Goal: Task Accomplishment & Management: Use online tool/utility

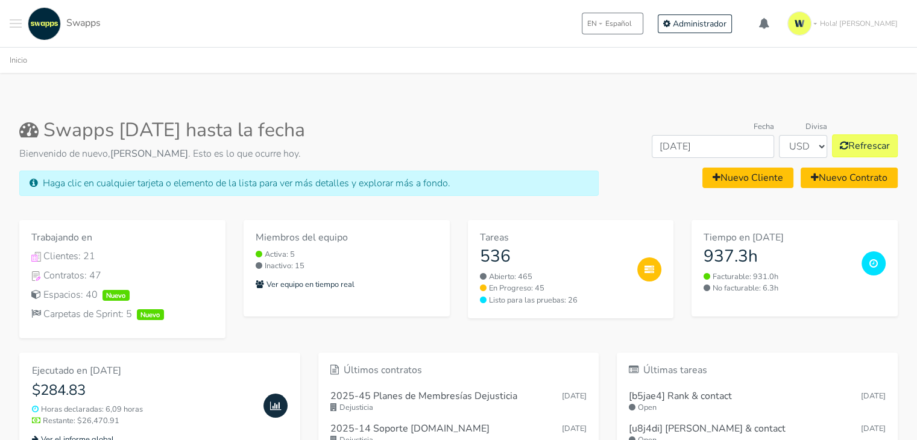
click at [11, 23] on span "Toggle navigation menu" at bounding box center [16, 23] width 12 height 1
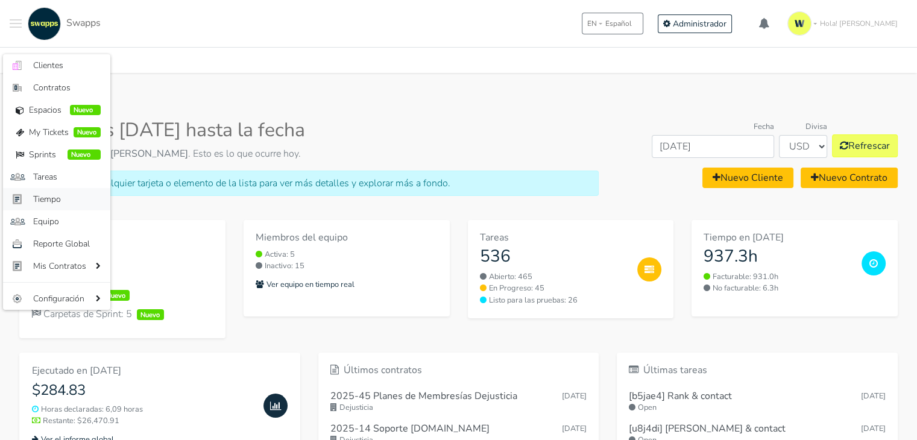
click at [62, 198] on span "Tiempo" at bounding box center [67, 199] width 68 height 13
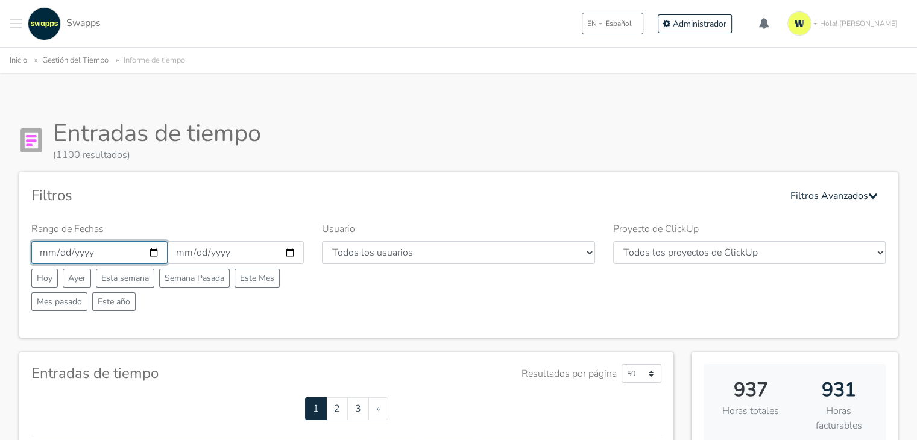
click at [154, 255] on input "2025-09-01" at bounding box center [99, 252] width 136 height 23
type input "[DATE]"
click at [290, 254] on input "2025-09-30" at bounding box center [236, 252] width 136 height 23
click at [292, 250] on input "2025-09-30" at bounding box center [236, 252] width 136 height 23
type input "2025-09-21"
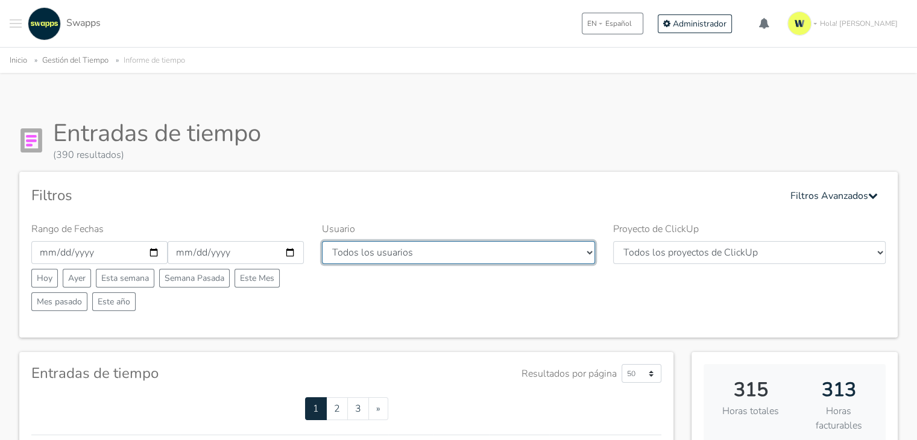
click at [464, 256] on select "Todos los usuarios Andres Cristian Mateo Angie Diego Swapps Tech Alejandra Tati…" at bounding box center [458, 252] width 273 height 23
select select "28"
click at [322, 241] on select "Todos los usuarios Andres Cristian Mateo Angie Diego Swapps Tech Alejandra Tati…" at bounding box center [458, 252] width 273 height 23
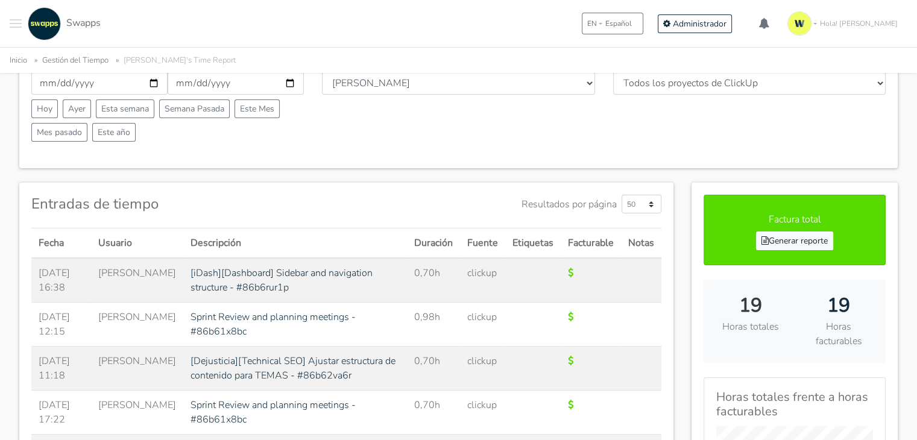
scroll to position [186, 0]
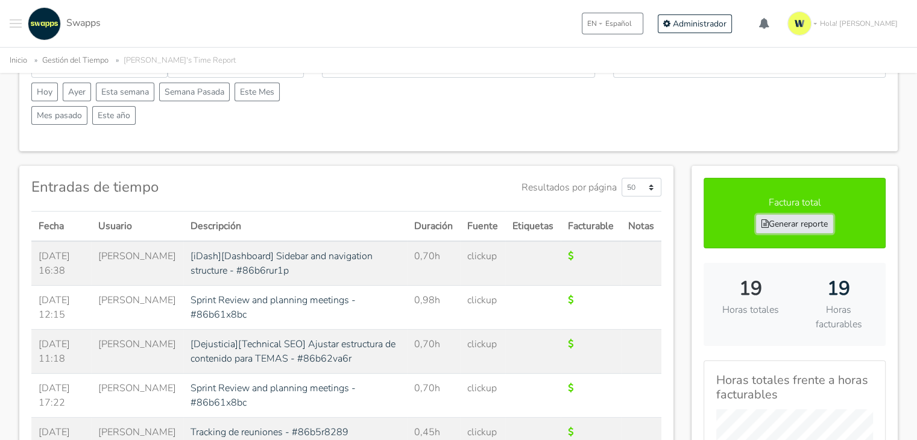
click at [764, 226] on icon at bounding box center [765, 224] width 7 height 8
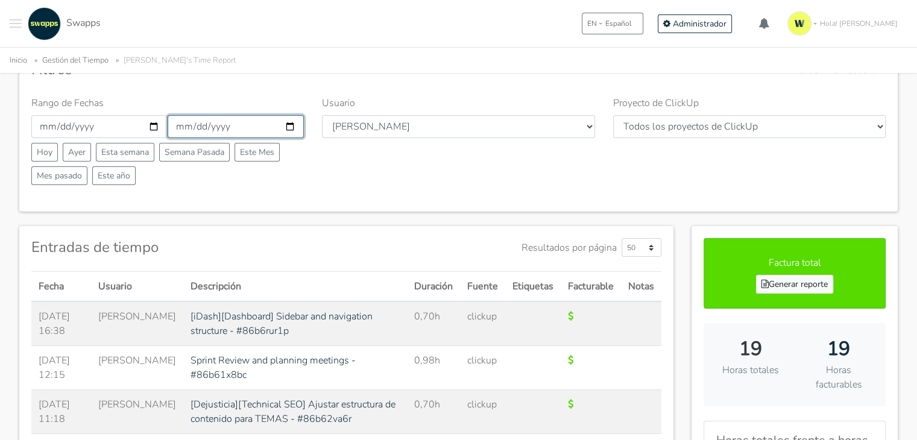
click at [293, 128] on input "2025-09-21" at bounding box center [236, 126] width 136 height 23
type input "2025-09-15"
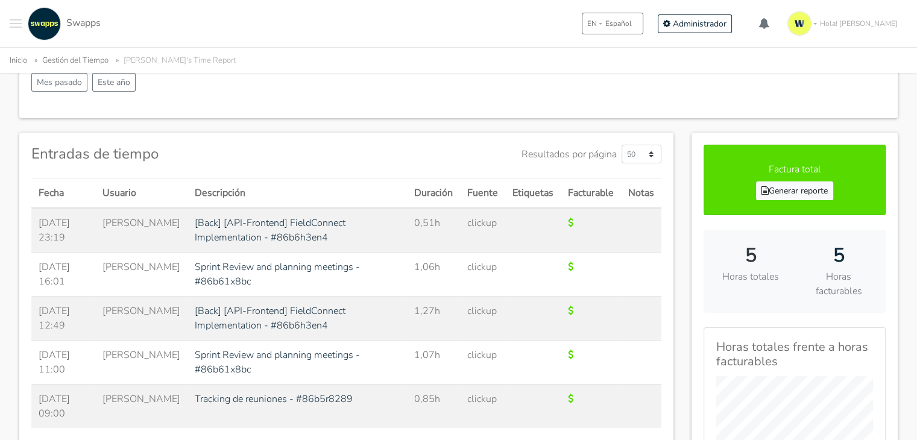
scroll to position [242, 0]
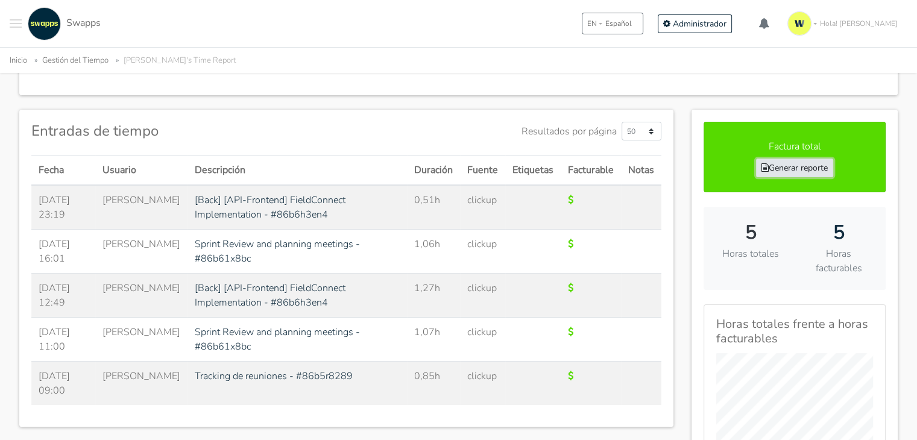
click at [824, 172] on link "Generar reporte" at bounding box center [794, 168] width 77 height 19
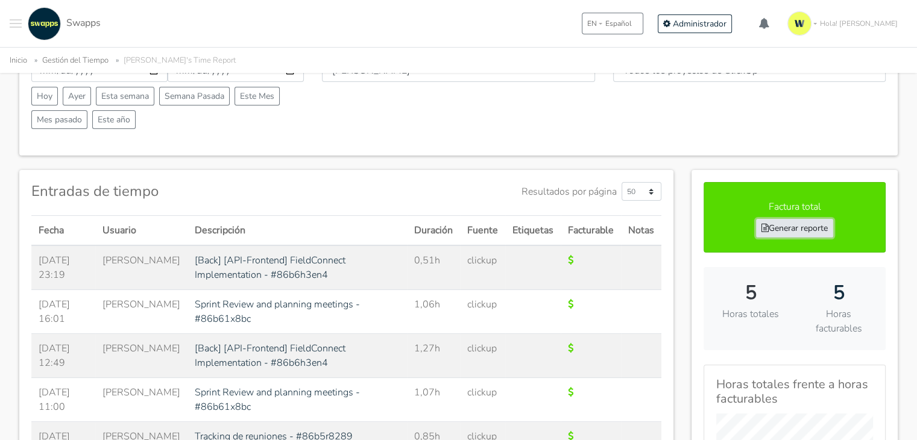
scroll to position [122, 0]
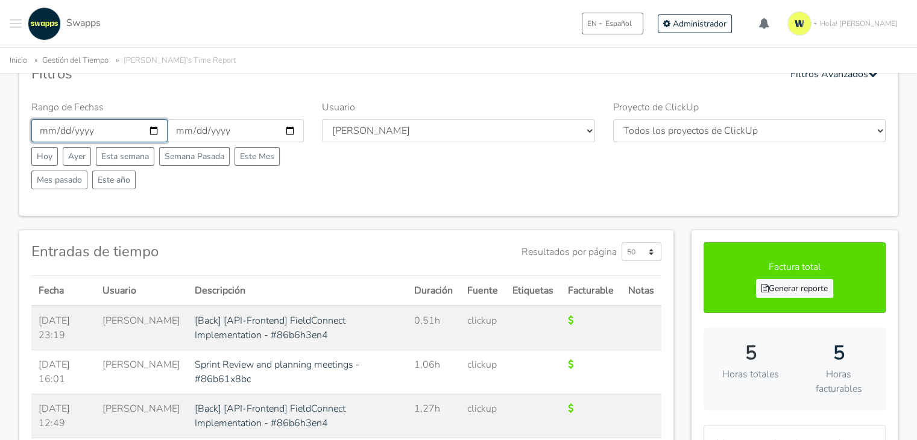
click at [151, 135] on input "[DATE]" at bounding box center [99, 130] width 136 height 23
type input "[DATE]"
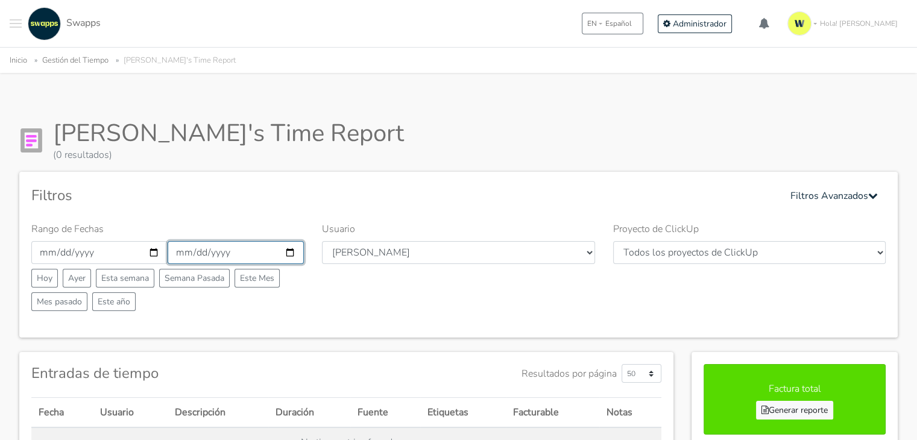
click at [291, 252] on input "[DATE]" at bounding box center [236, 252] width 136 height 23
type input "[DATE]"
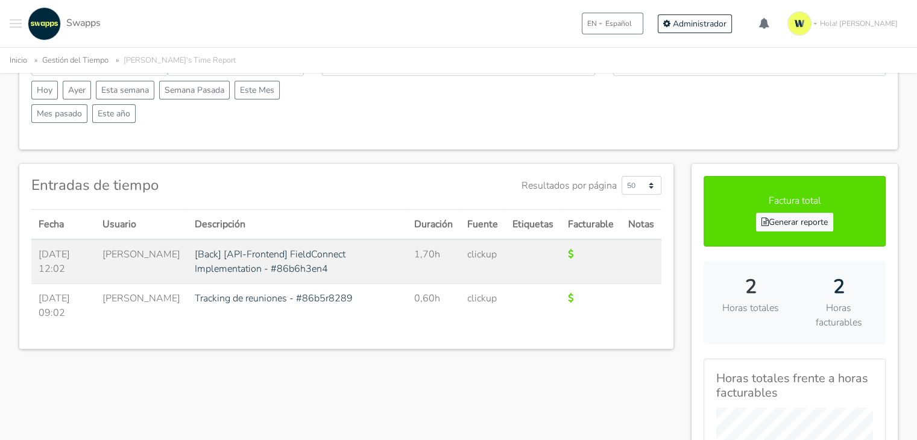
scroll to position [208, 0]
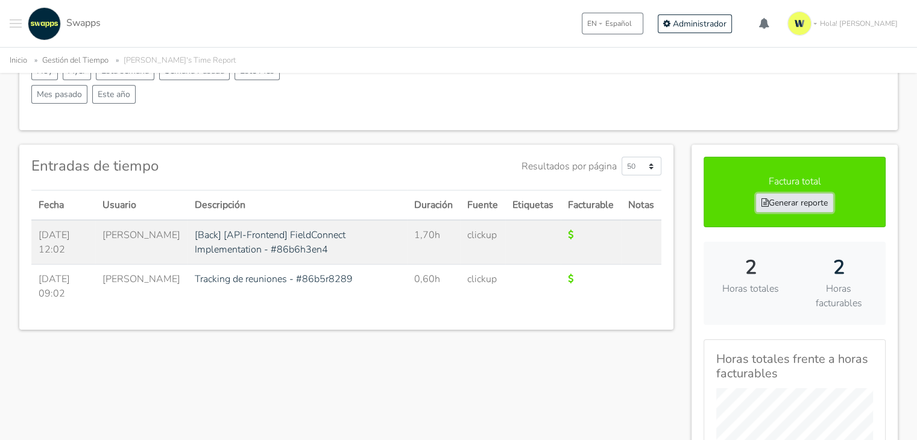
click at [803, 196] on link "Generar reporte" at bounding box center [794, 203] width 77 height 19
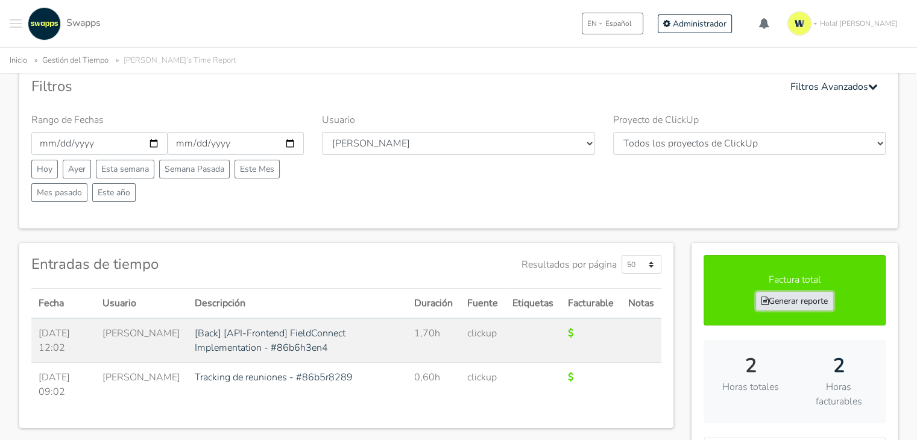
scroll to position [104, 0]
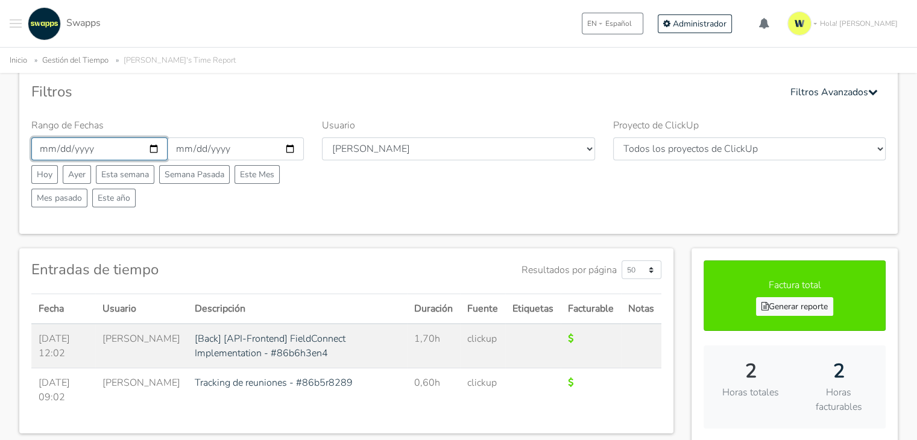
click at [155, 145] on input "2025-09-16" at bounding box center [99, 149] width 136 height 23
type input "2025-09-17"
click at [288, 148] on input "2025-09-16" at bounding box center [236, 149] width 136 height 23
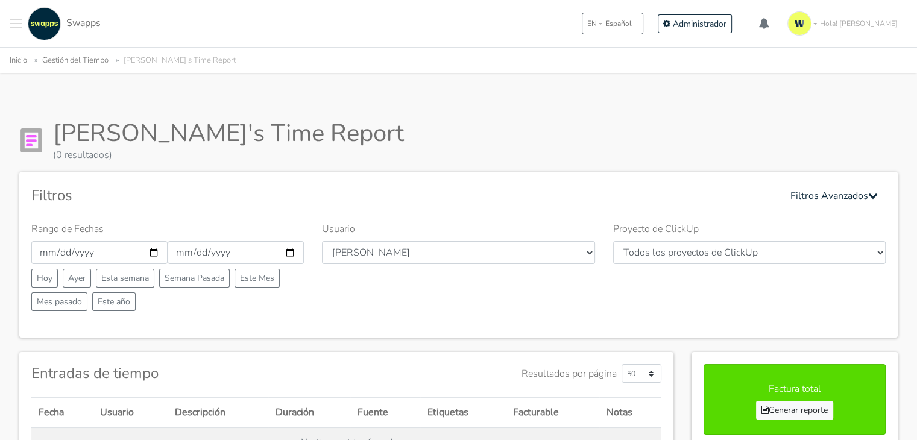
type input "[DATE]"
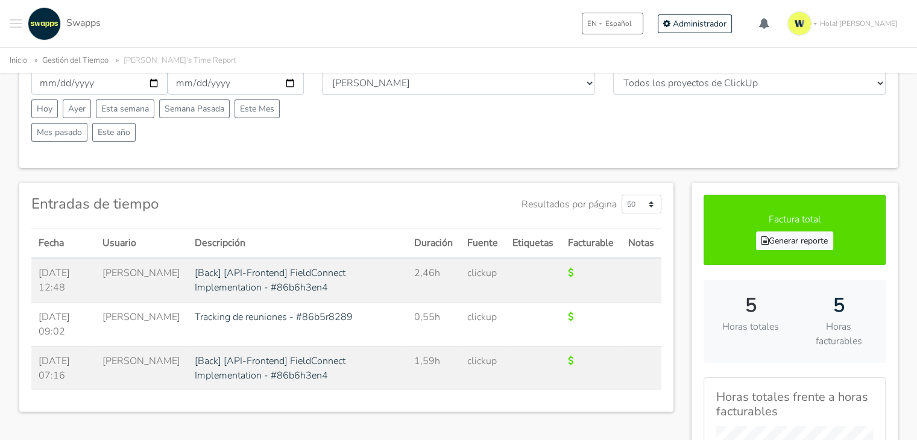
scroll to position [173, 0]
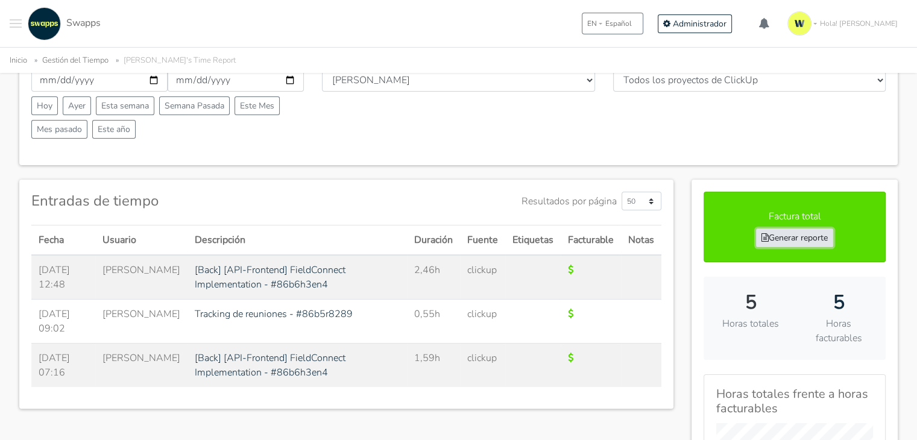
click at [820, 229] on link "Generar reporte" at bounding box center [794, 238] width 77 height 19
click at [156, 78] on input "2025-09-17" at bounding box center [99, 80] width 136 height 23
type input "2025-09-25"
click at [152, 75] on input "2025-09-25" at bounding box center [99, 80] width 136 height 23
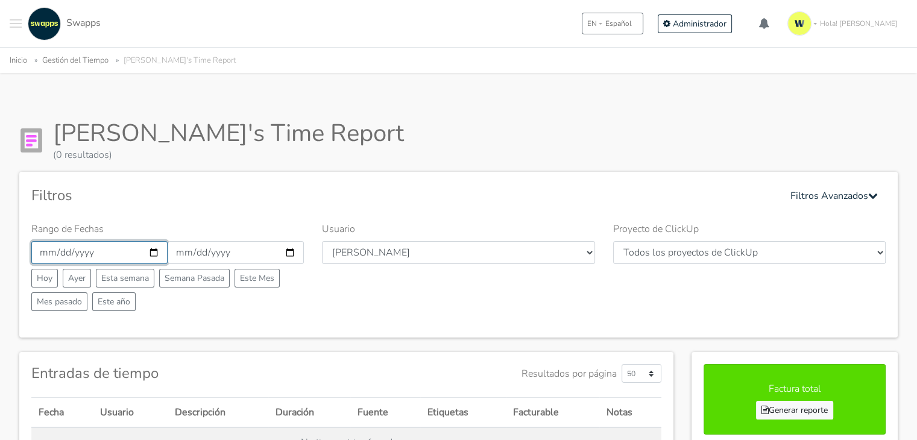
click at [153, 253] on input "[DATE]" at bounding box center [99, 252] width 136 height 23
type input "[DATE]"
click at [290, 255] on input "[DATE]" at bounding box center [236, 252] width 136 height 23
type input "[DATE]"
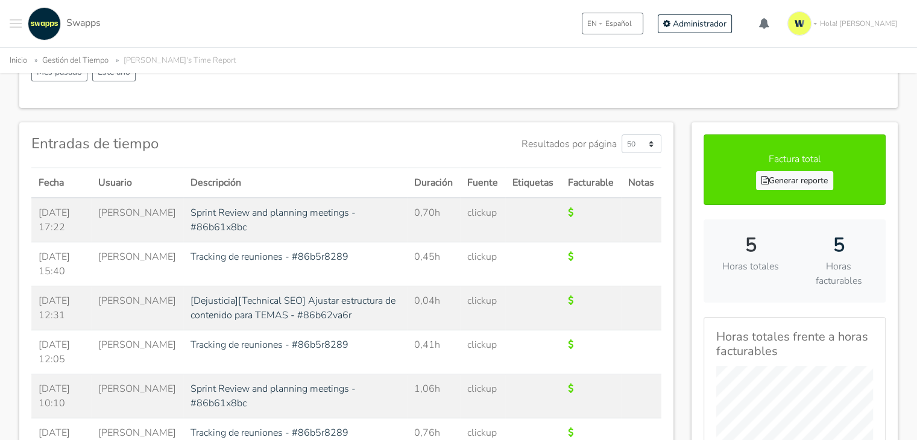
scroll to position [216, 0]
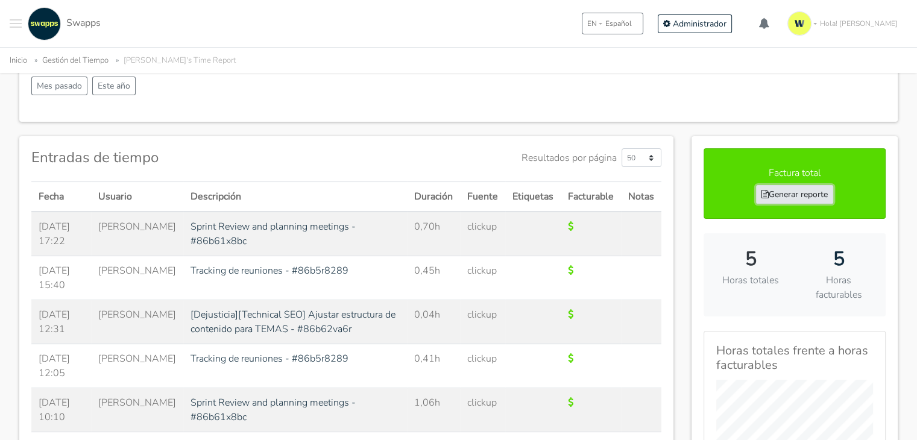
click at [774, 195] on link "Generar reporte" at bounding box center [794, 194] width 77 height 19
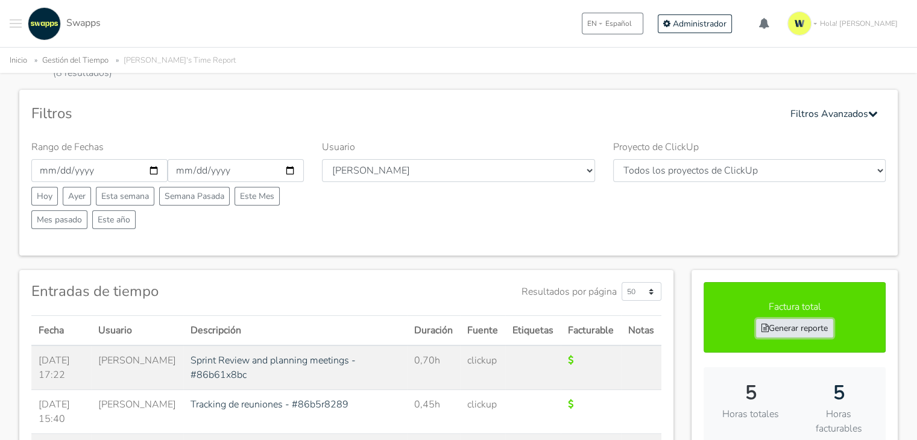
scroll to position [66, 0]
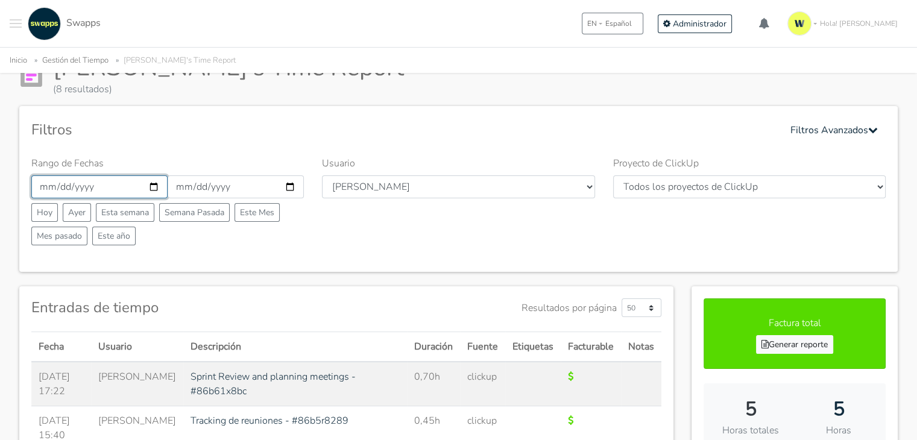
click at [153, 181] on input "2025-09-18" at bounding box center [99, 187] width 136 height 23
type input "[DATE]"
click at [292, 187] on input "2025-09-18" at bounding box center [236, 187] width 136 height 23
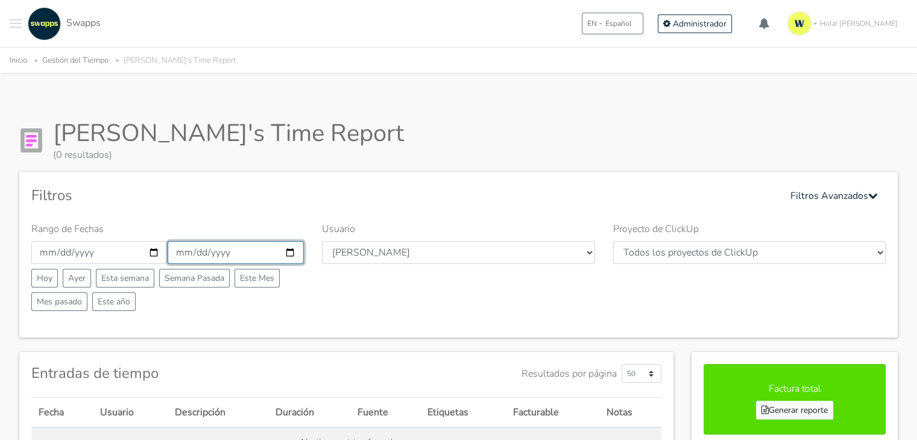
click at [288, 252] on input "[DATE]" at bounding box center [236, 252] width 136 height 23
type input "[DATE]"
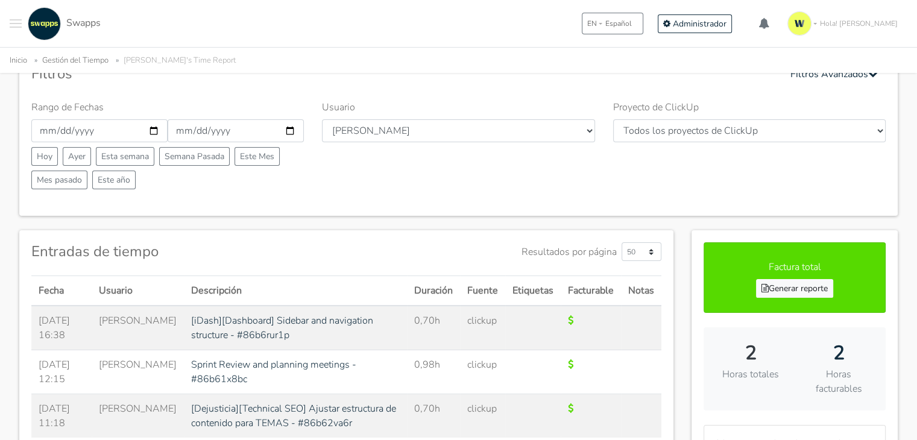
scroll to position [125, 0]
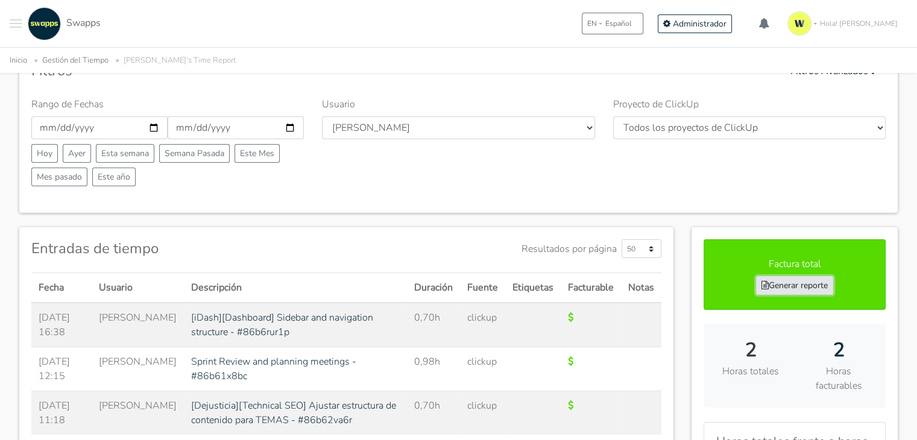
click at [818, 282] on link "Generar reporte" at bounding box center [794, 285] width 77 height 19
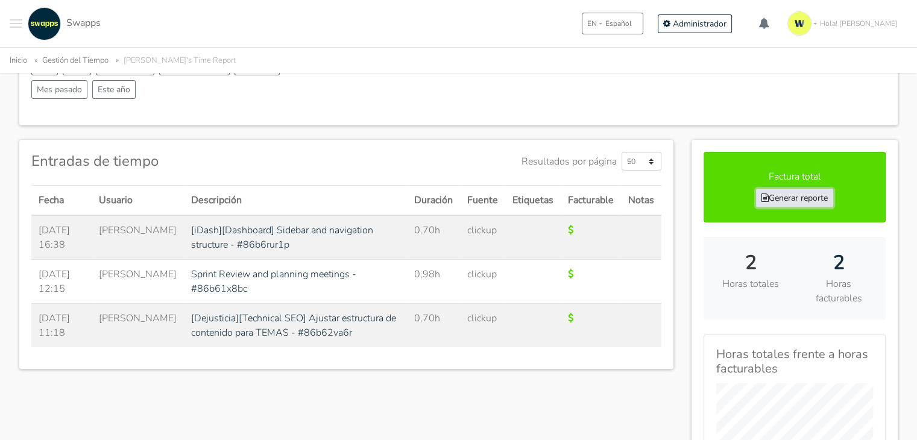
scroll to position [200, 0]
